Goal: Task Accomplishment & Management: Use online tool/utility

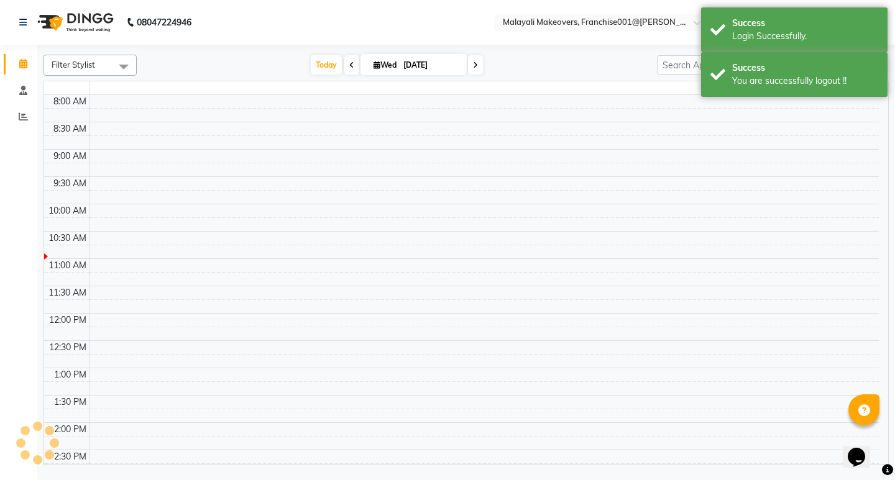
select select "en"
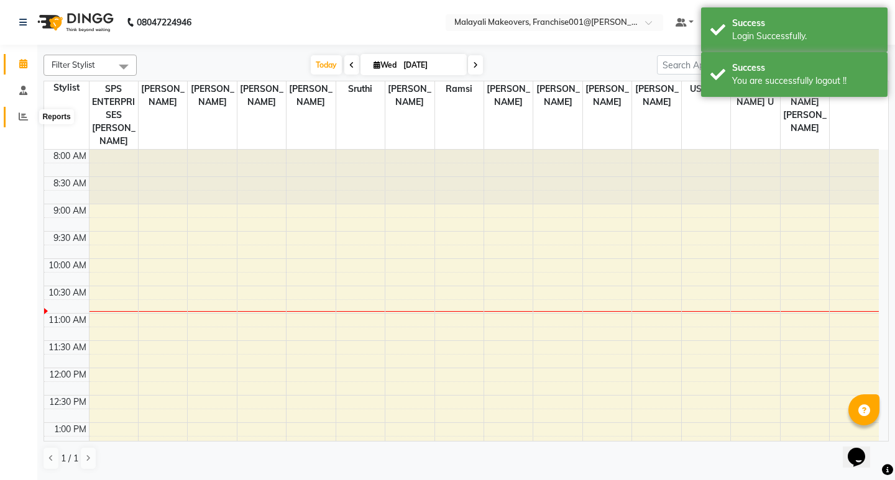
click at [22, 112] on icon at bounding box center [23, 116] width 9 height 9
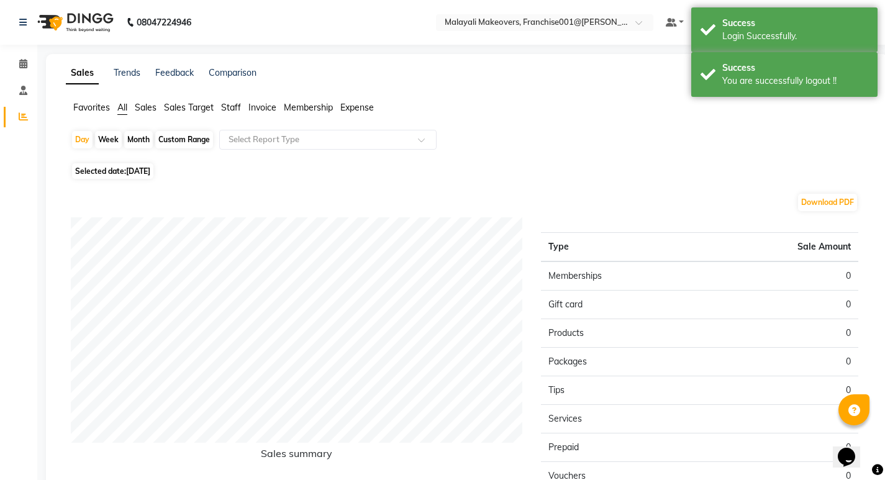
click at [229, 105] on span "Staff" at bounding box center [231, 107] width 20 height 11
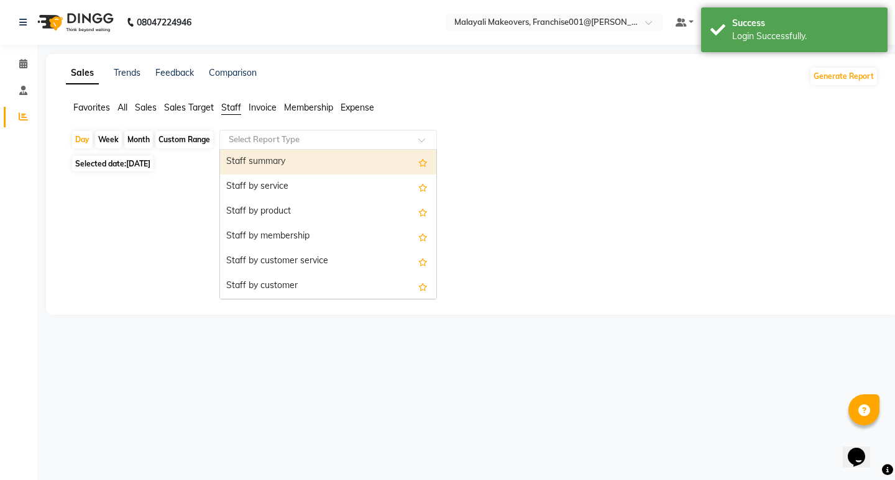
click at [278, 140] on input "text" at bounding box center [315, 140] width 179 height 12
click at [273, 165] on div "Staff summary" at bounding box center [328, 162] width 216 height 25
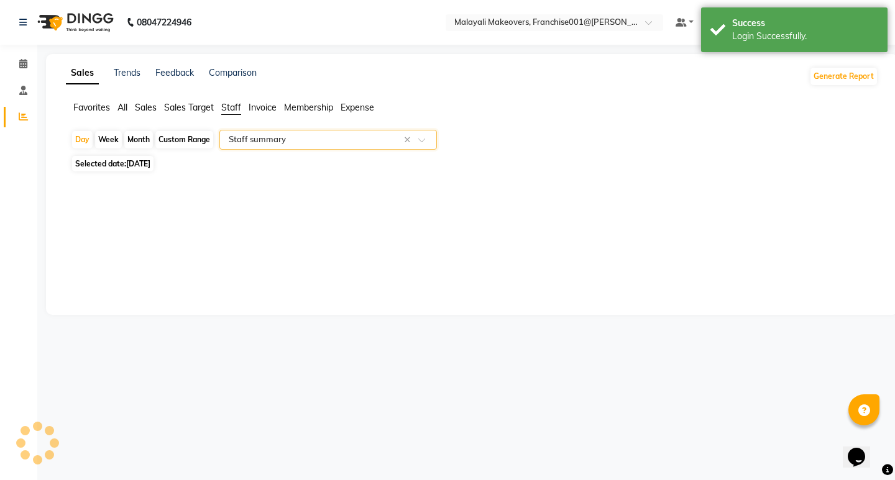
click at [144, 140] on div "Month" at bounding box center [138, 139] width 29 height 17
select select "9"
select select "2025"
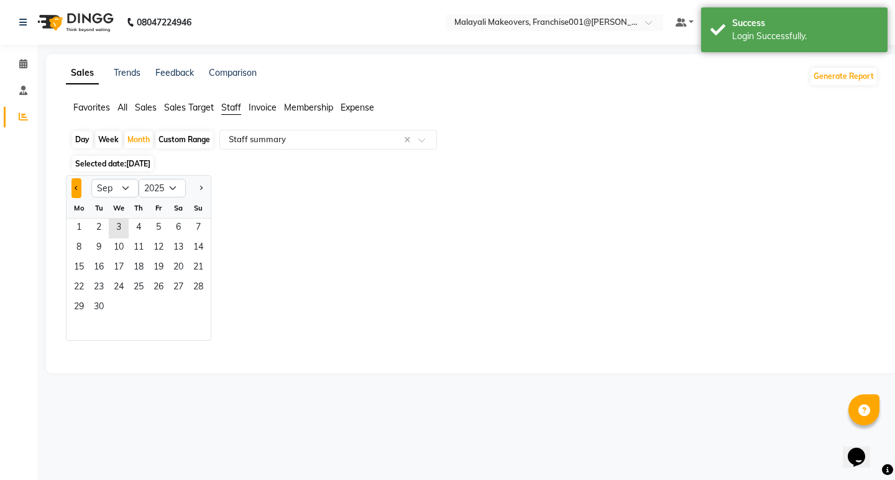
click at [78, 188] on span "Previous month" at bounding box center [77, 188] width 4 height 4
select select "8"
click at [157, 222] on span "1" at bounding box center [159, 229] width 20 height 20
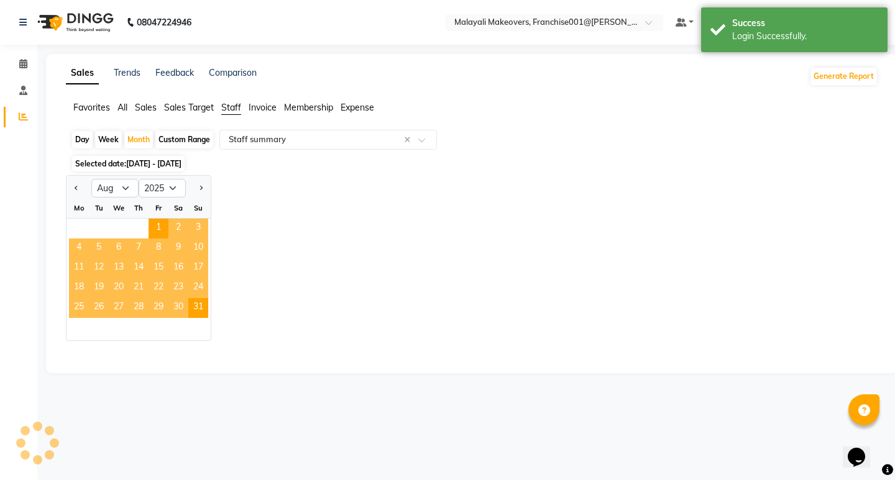
select select "full_report"
select select "csv"
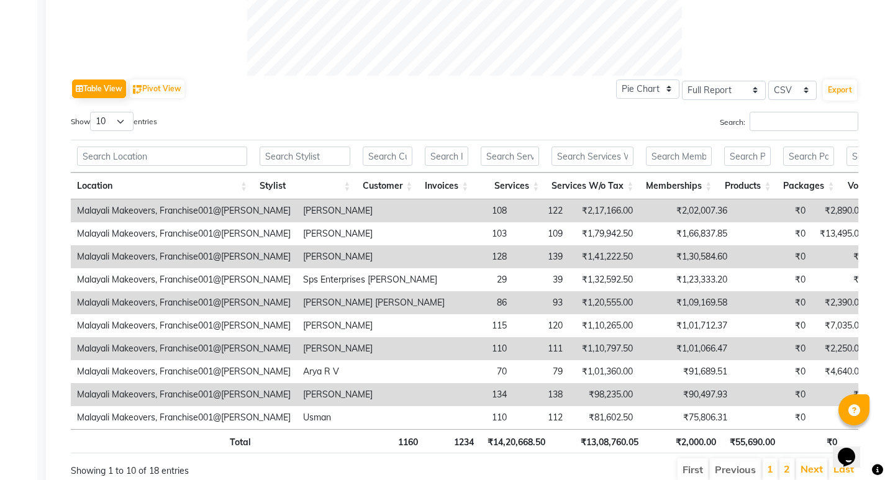
scroll to position [621, 0]
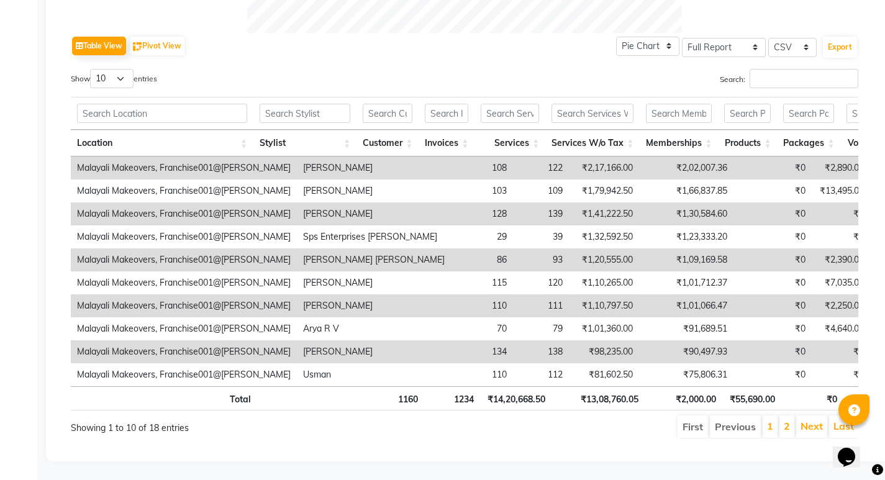
click at [352, 130] on th "Stylist" at bounding box center [305, 143] width 103 height 27
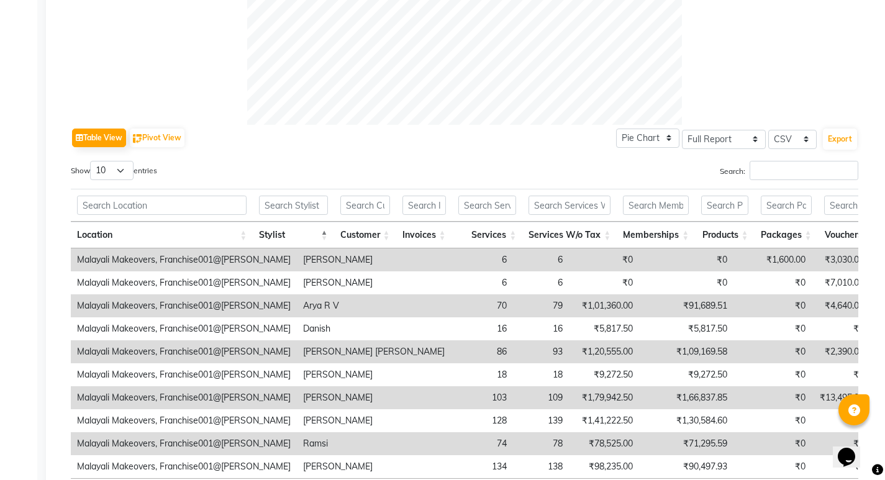
scroll to position [496, 0]
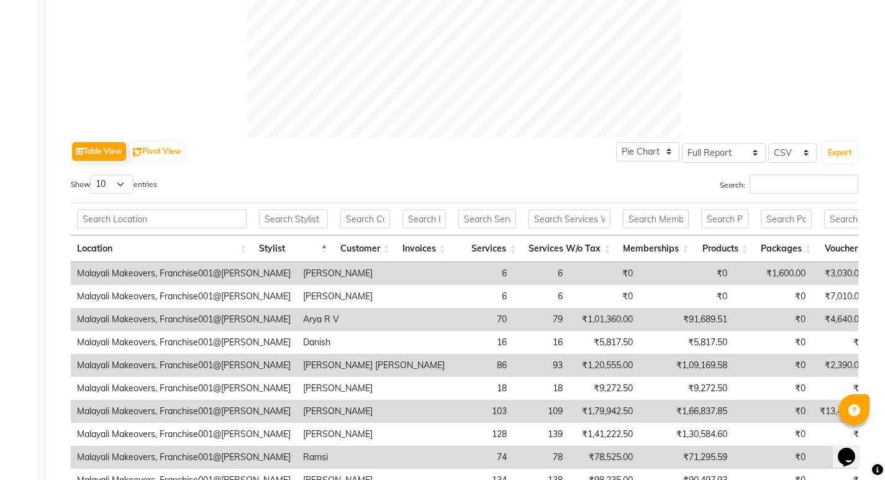
click at [331, 252] on th "Stylist" at bounding box center [293, 249] width 81 height 27
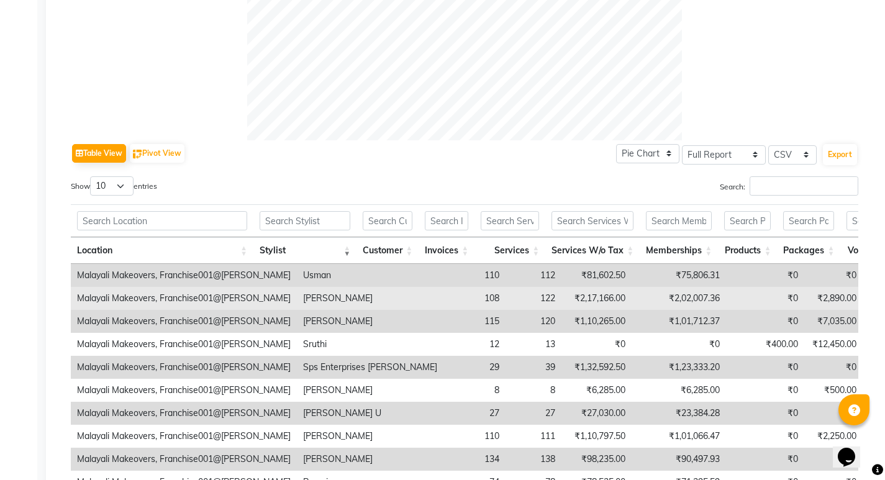
scroll to position [497, 0]
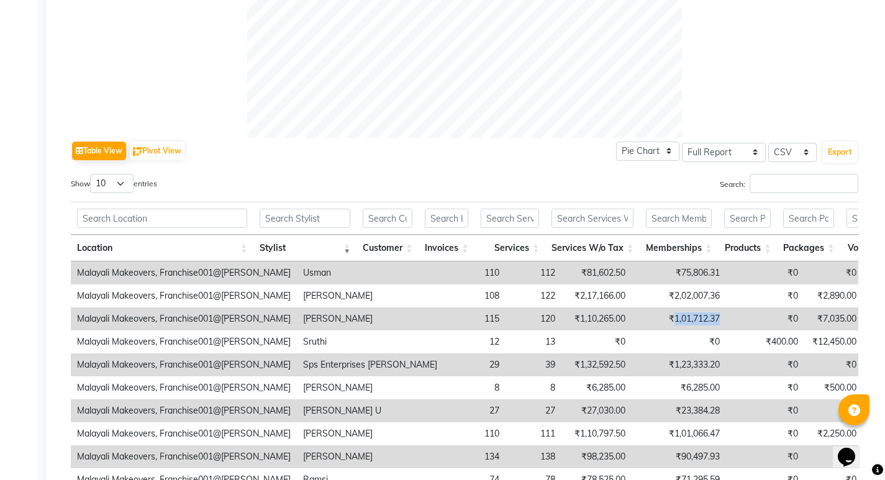
drag, startPoint x: 588, startPoint y: 318, endPoint x: 644, endPoint y: 318, distance: 55.3
click at [644, 318] on td "₹1,01,712.37" at bounding box center [679, 319] width 94 height 23
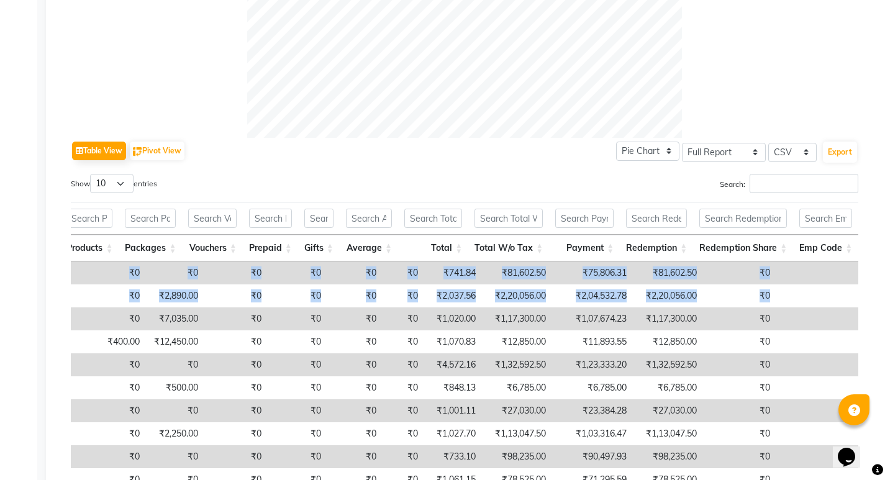
scroll to position [0, 9]
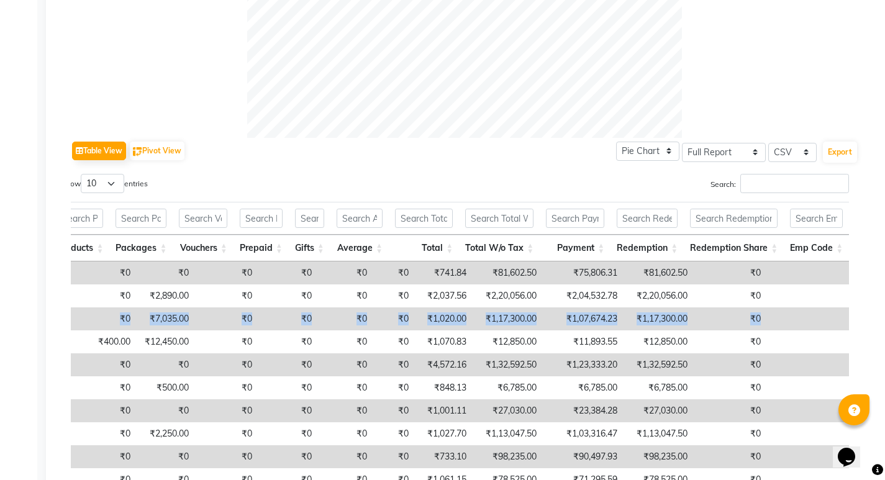
drag, startPoint x: 77, startPoint y: 317, endPoint x: 843, endPoint y: 316, distance: 766.2
click at [843, 316] on tr "Malayali Makeovers, Franchise001@[PERSON_NAME] 115 120 ₹1,10,265.00 ₹1,01,712.3…" at bounding box center [168, 319] width 1530 height 23
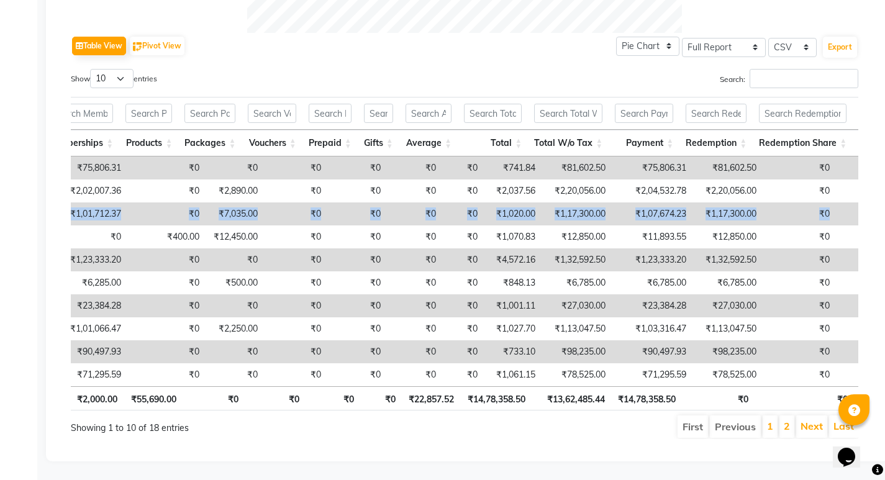
scroll to position [0, 0]
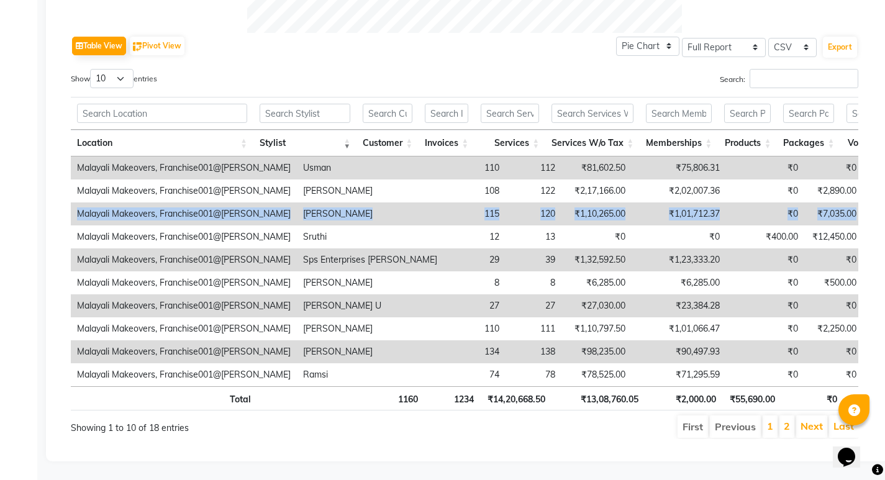
click at [632, 203] on td "₹1,01,712.37" at bounding box center [679, 214] width 94 height 23
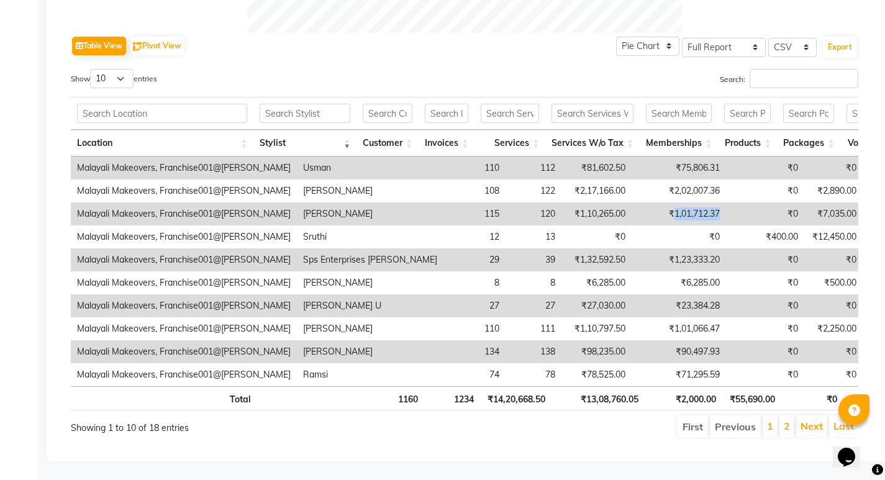
drag, startPoint x: 591, startPoint y: 193, endPoint x: 641, endPoint y: 189, distance: 50.5
click at [641, 203] on td "₹1,01,712.37" at bounding box center [679, 214] width 94 height 23
